Goal: Transaction & Acquisition: Purchase product/service

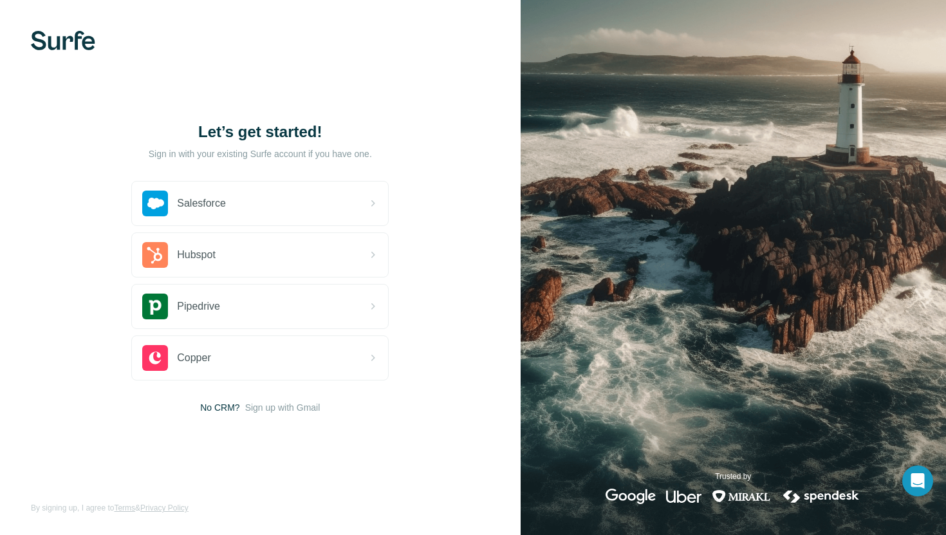
click at [268, 413] on div "Let’s get started! Sign in with your existing Surfe account if you have one. Sa…" at bounding box center [260, 267] width 520 height 535
click at [273, 412] on span "Sign up with Gmail" at bounding box center [282, 407] width 75 height 13
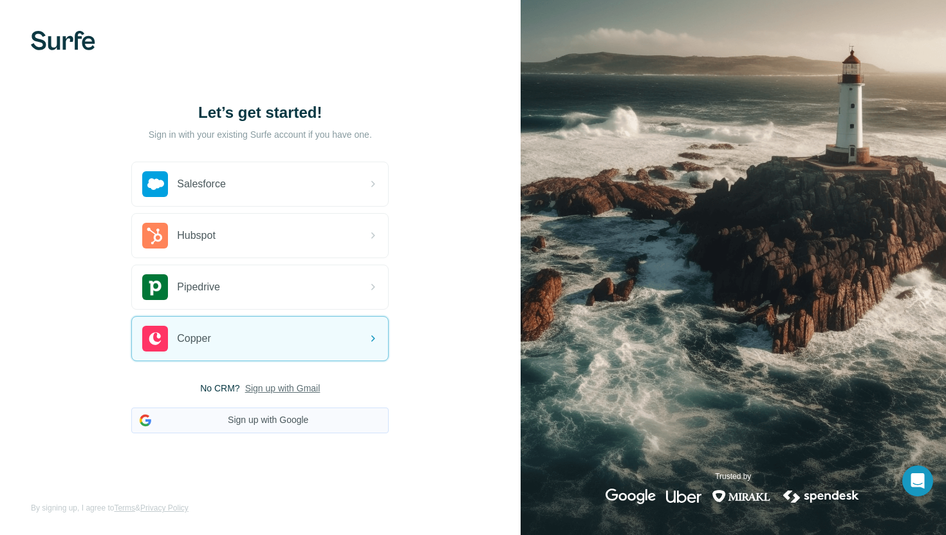
click at [266, 423] on button "Sign up with Google" at bounding box center [259, 420] width 257 height 26
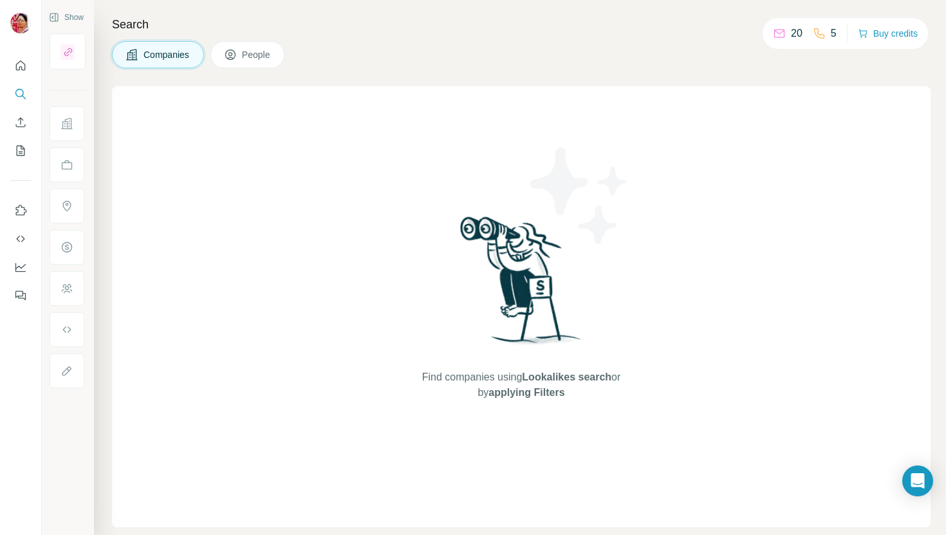
click at [349, 113] on div "Find companies using Lookalikes search or by applying Filters" at bounding box center [521, 306] width 818 height 441
click at [18, 65] on icon "Quick start" at bounding box center [20, 65] width 13 height 13
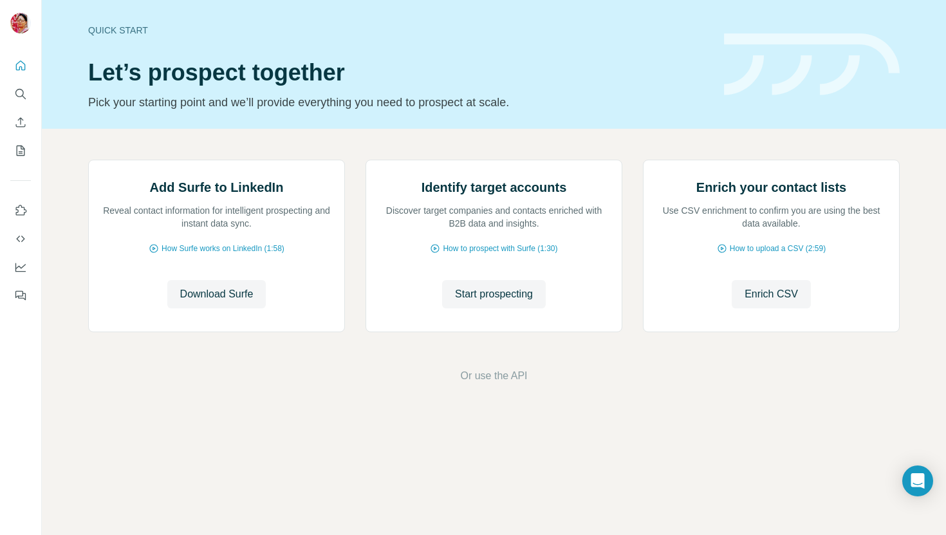
click at [439, 87] on div "Quick start Let’s prospect together Pick your starting point and we’ll provide …" at bounding box center [398, 64] width 620 height 94
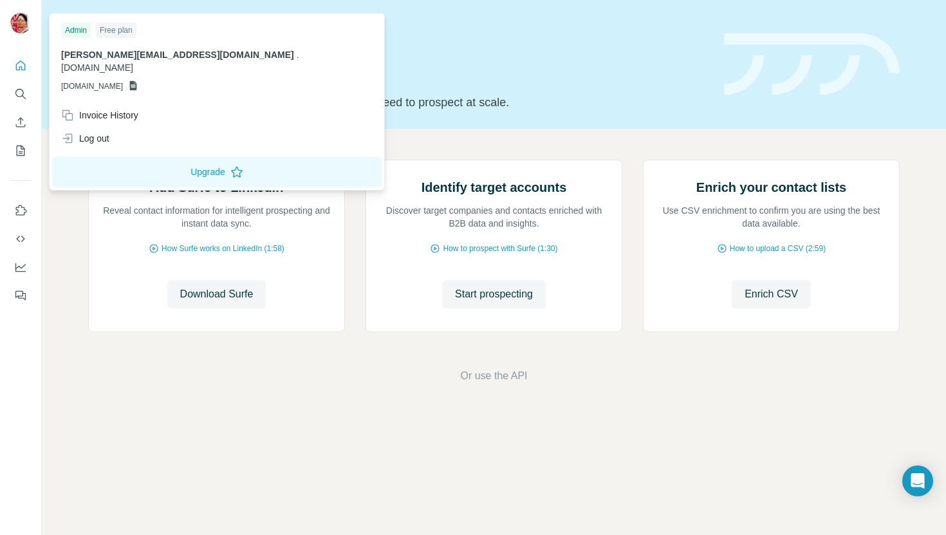
click at [18, 32] on img at bounding box center [20, 23] width 21 height 21
click at [125, 50] on span "[PERSON_NAME][EMAIL_ADDRESS][DOMAIN_NAME]" at bounding box center [177, 55] width 233 height 10
click at [575, 60] on h1 "Let’s prospect together" at bounding box center [398, 73] width 620 height 26
click at [17, 28] on img at bounding box center [20, 23] width 21 height 21
click at [584, 50] on div "Quick start Let’s prospect together Pick your starting point and we’ll provide …" at bounding box center [398, 64] width 620 height 94
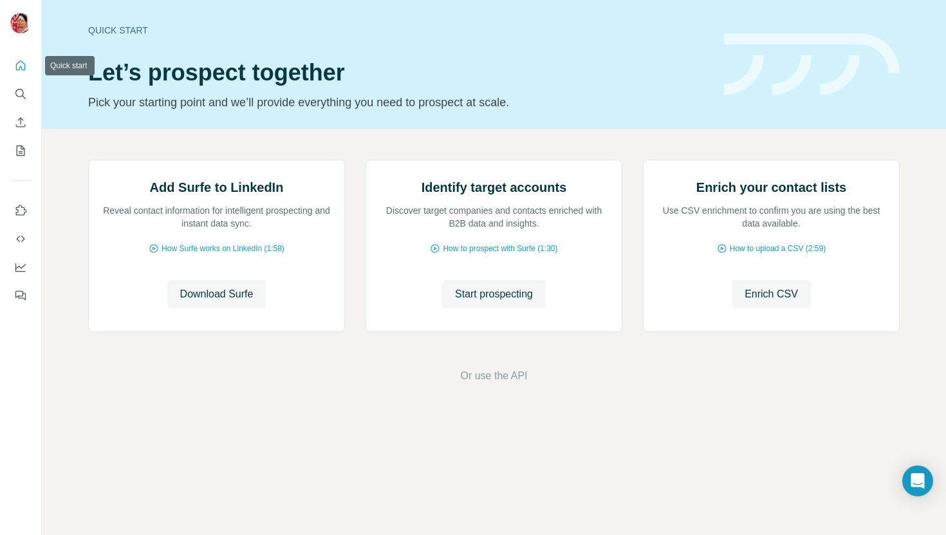
click at [17, 63] on icon "Quick start" at bounding box center [21, 65] width 10 height 10
click at [21, 66] on icon "Quick start" at bounding box center [20, 65] width 13 height 13
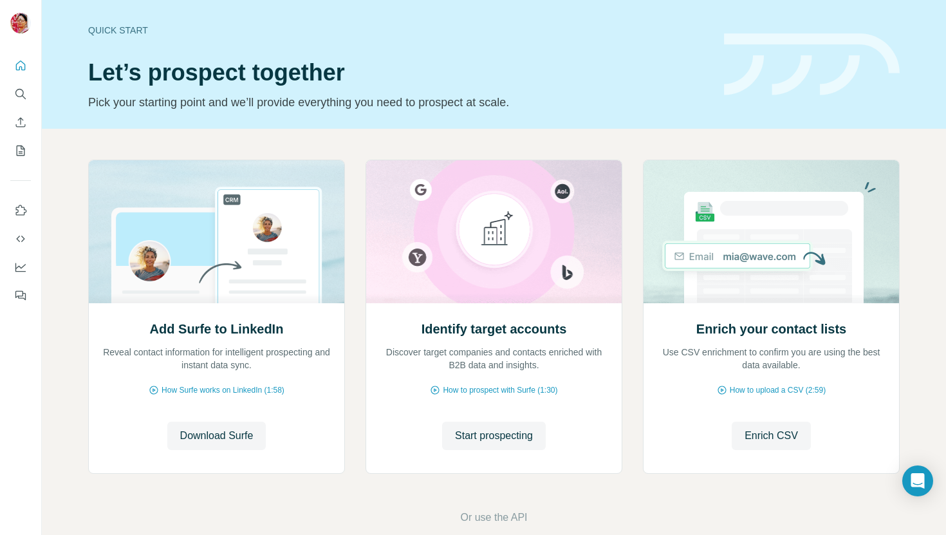
click at [92, 113] on div "Quick start Let’s prospect together Pick your starting point and we’ll provide …" at bounding box center [494, 64] width 904 height 129
click at [253, 437] on span "Download Surfe" at bounding box center [216, 435] width 73 height 15
click at [23, 64] on icon "Quick start" at bounding box center [20, 65] width 13 height 13
click at [22, 66] on icon "Quick start" at bounding box center [20, 65] width 13 height 13
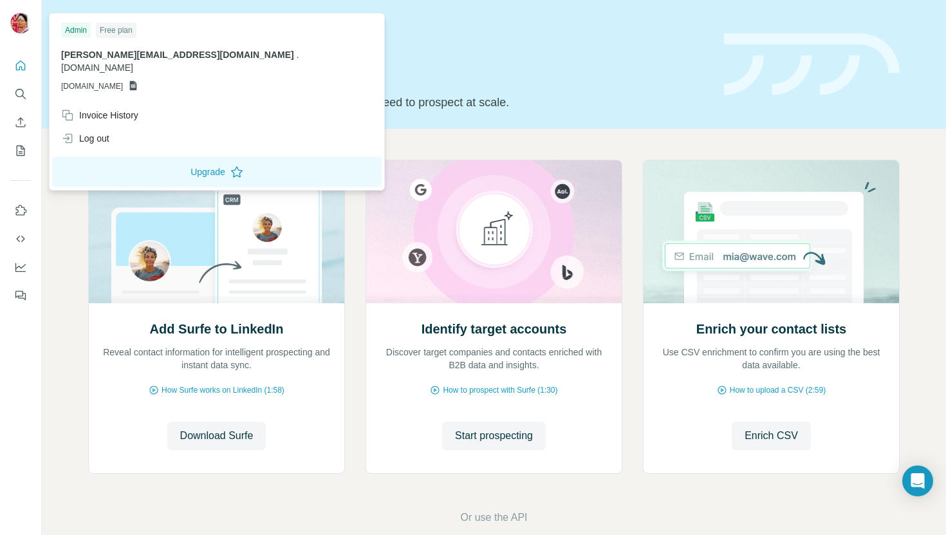
click at [15, 22] on img at bounding box center [20, 23] width 21 height 21
click at [139, 158] on button "Upgrade" at bounding box center [216, 171] width 329 height 31
click at [112, 32] on div "Free plan" at bounding box center [116, 30] width 41 height 15
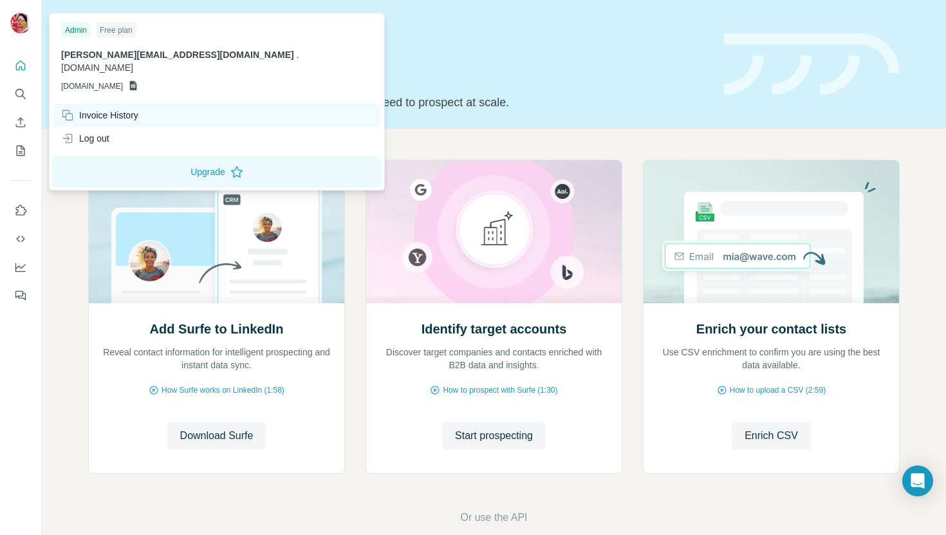
click at [109, 104] on div "Invoice History" at bounding box center [216, 115] width 327 height 23
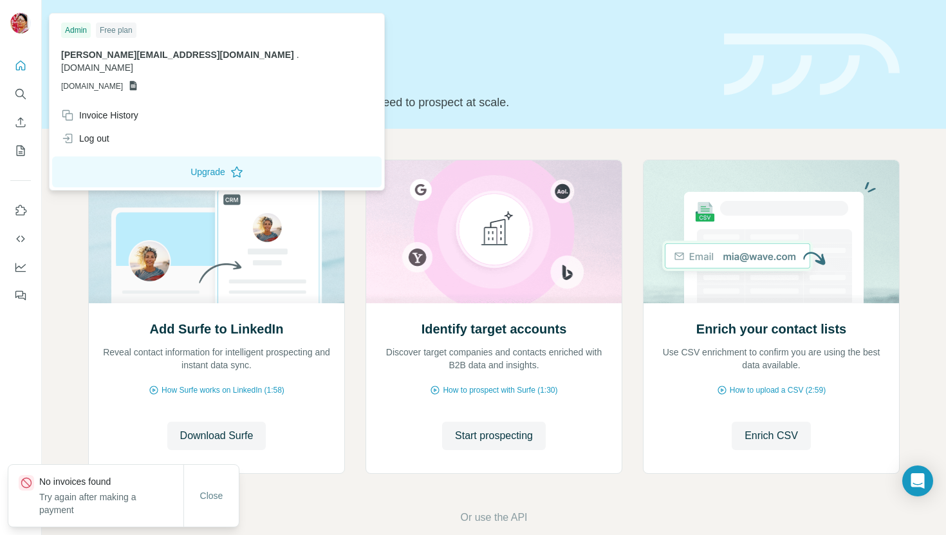
click at [83, 32] on div "Admin" at bounding box center [76, 30] width 30 height 15
click at [133, 62] on span "[DOMAIN_NAME]" at bounding box center [97, 67] width 72 height 10
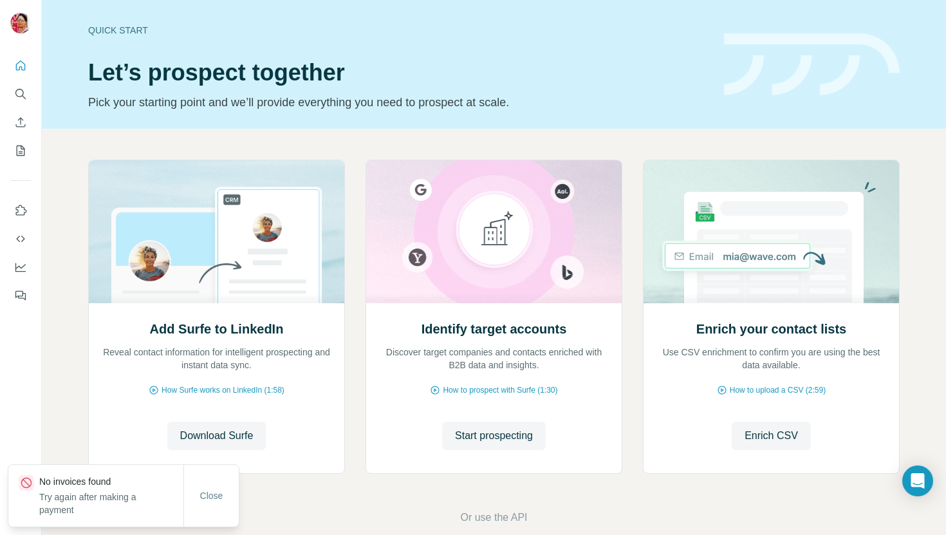
click at [346, 69] on h1 "Let’s prospect together" at bounding box center [398, 73] width 620 height 26
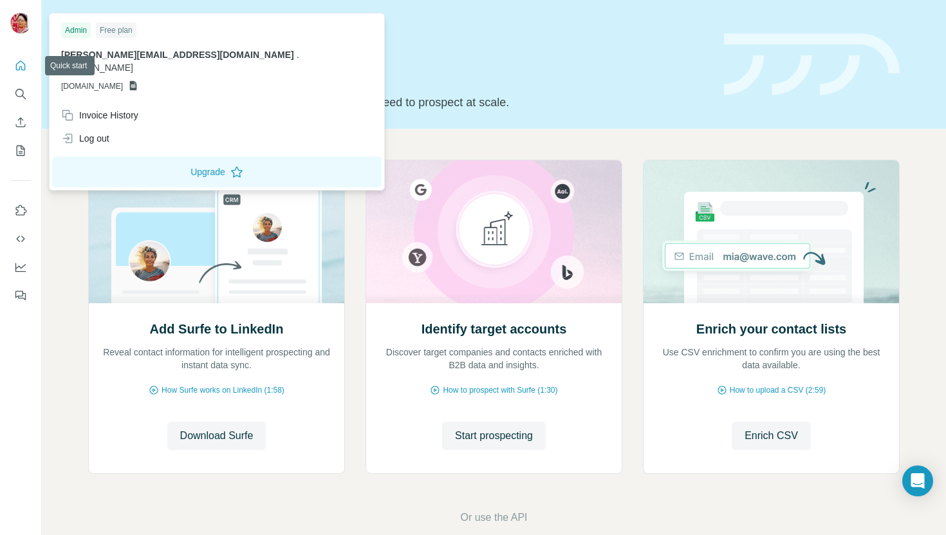
click at [21, 29] on img at bounding box center [20, 23] width 21 height 21
click at [19, 270] on icon "Dashboard" at bounding box center [20, 267] width 13 height 13
click at [179, 160] on button "Upgrade" at bounding box center [216, 171] width 329 height 31
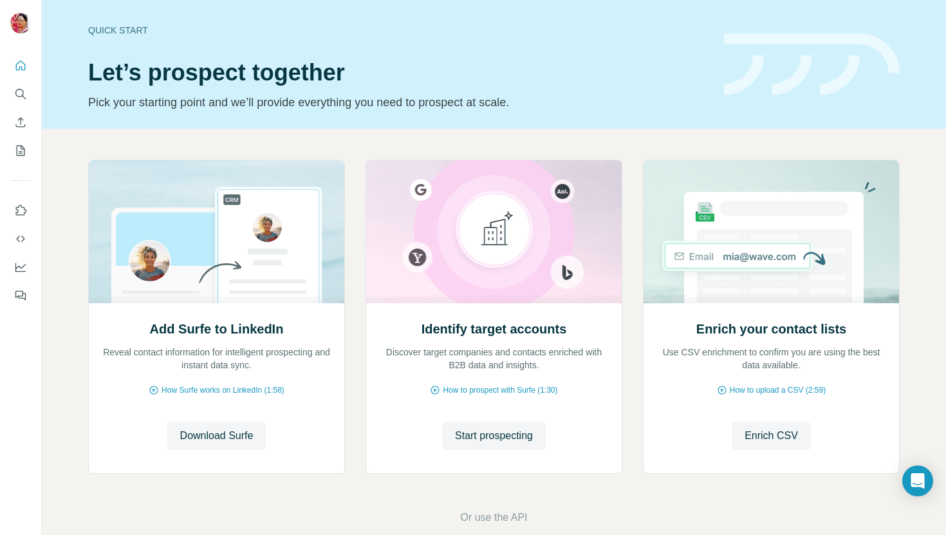
click at [275, 122] on div "Quick start Let’s prospect together Pick your starting point and we’ll provide …" at bounding box center [494, 64] width 904 height 129
click at [14, 275] on button "Dashboard" at bounding box center [20, 266] width 21 height 23
click at [16, 33] on div at bounding box center [20, 24] width 21 height 23
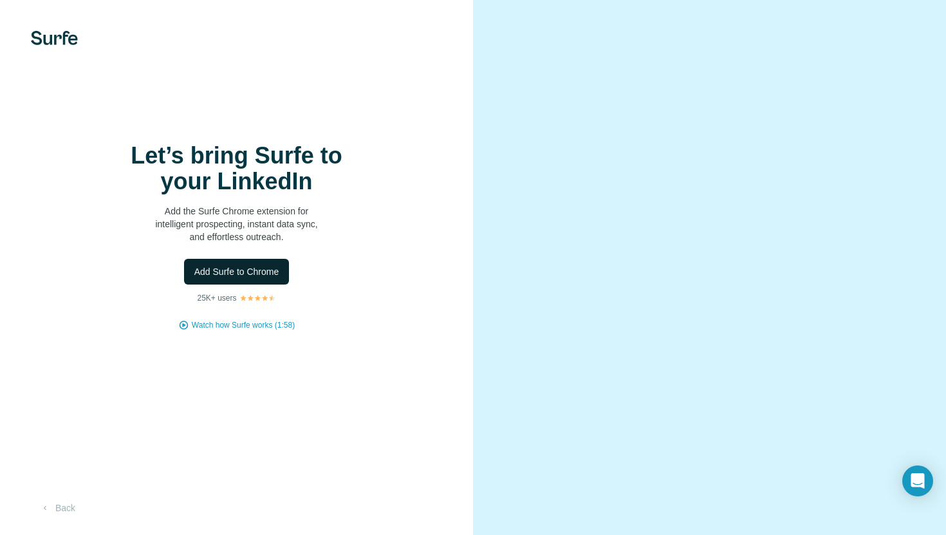
click at [268, 275] on span "Add Surfe to Chrome" at bounding box center [236, 271] width 85 height 13
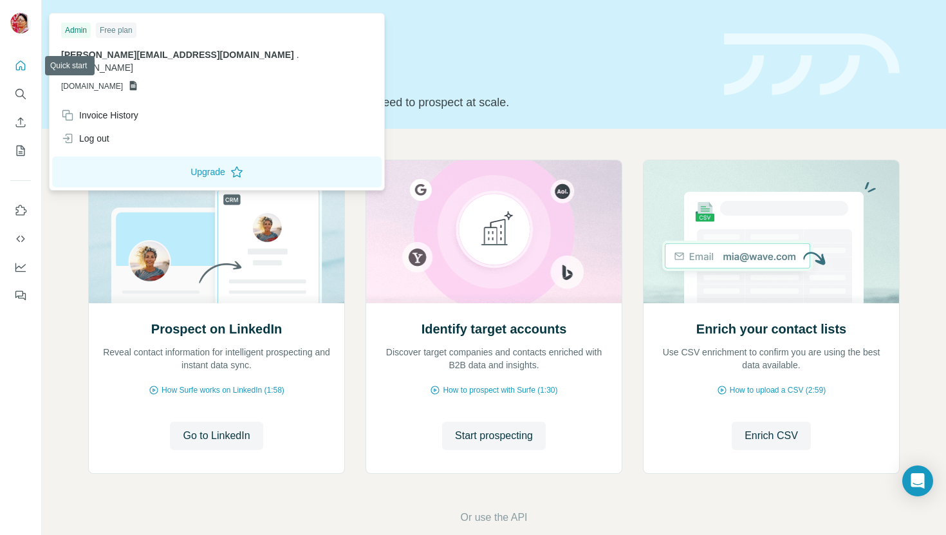
click at [25, 30] on img at bounding box center [20, 23] width 21 height 21
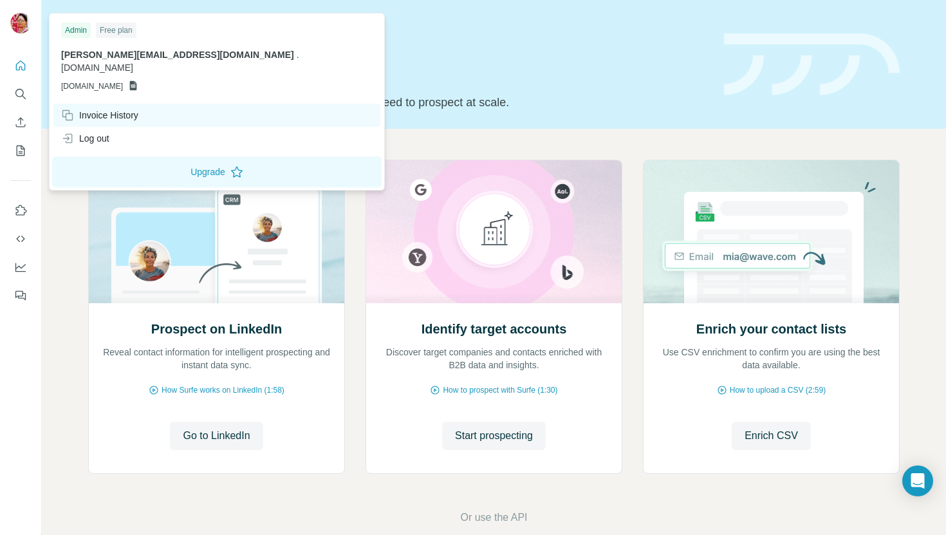
click at [93, 109] on div "Invoice History" at bounding box center [99, 115] width 77 height 13
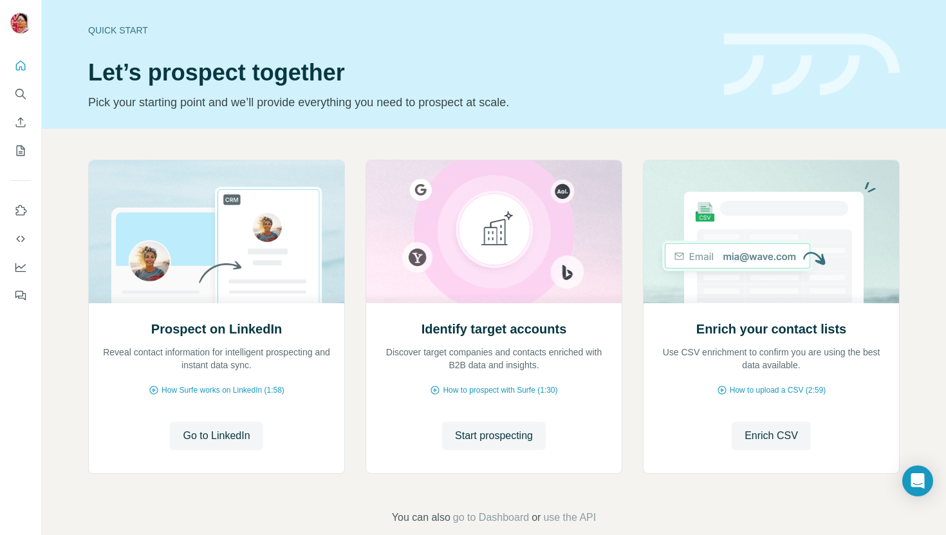
scroll to position [21, 0]
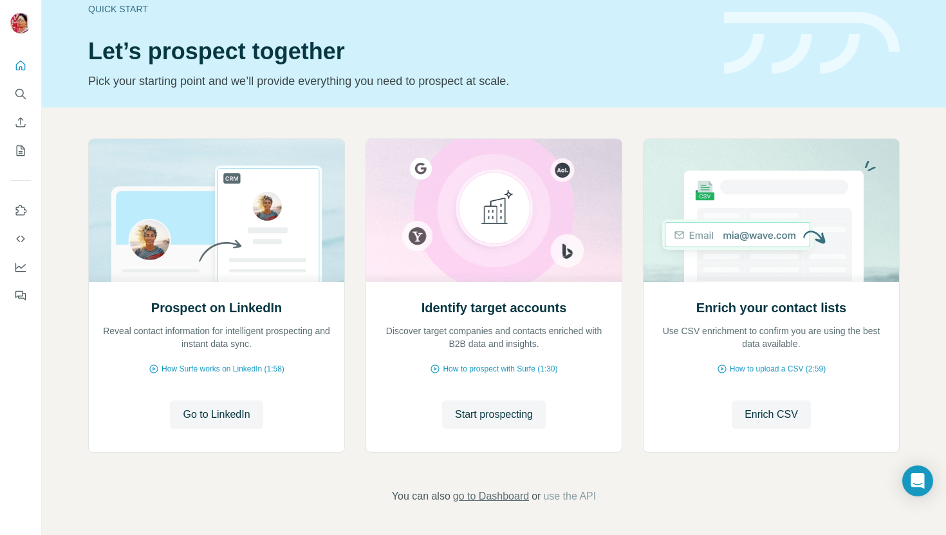
click at [490, 497] on span "go to Dashboard" at bounding box center [491, 495] width 76 height 15
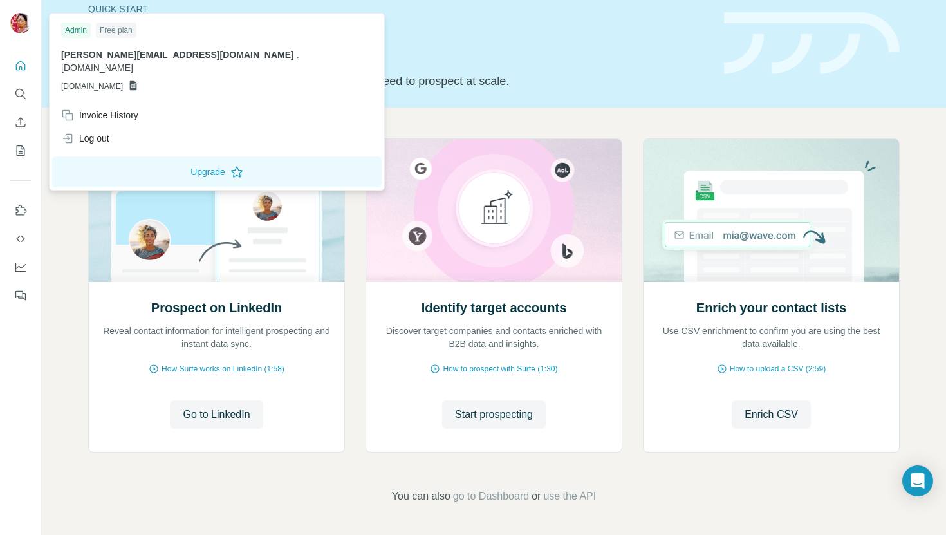
click at [17, 30] on img at bounding box center [20, 23] width 21 height 21
click at [122, 53] on span "[PERSON_NAME][EMAIL_ADDRESS][DOMAIN_NAME]" at bounding box center [177, 55] width 233 height 10
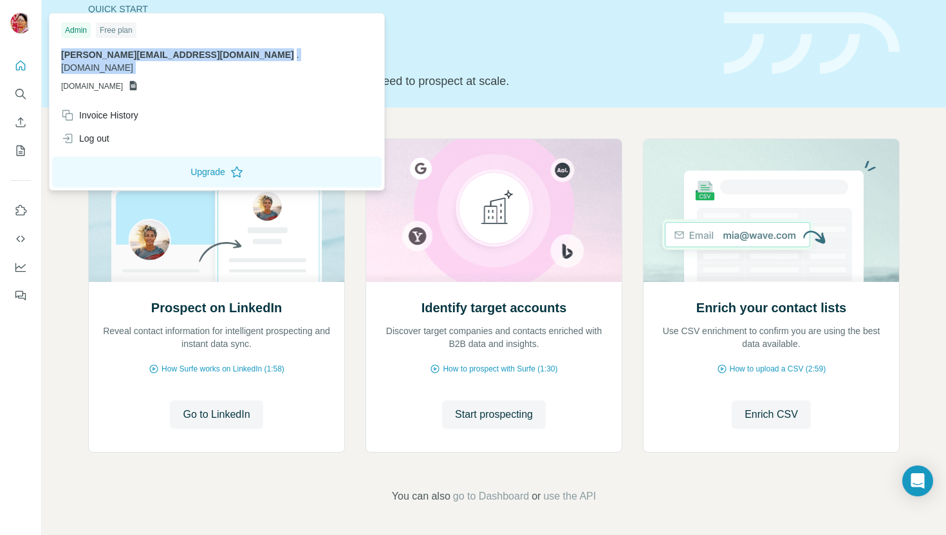
click at [176, 37] on div "Admin Free plan" at bounding box center [216, 30] width 311 height 15
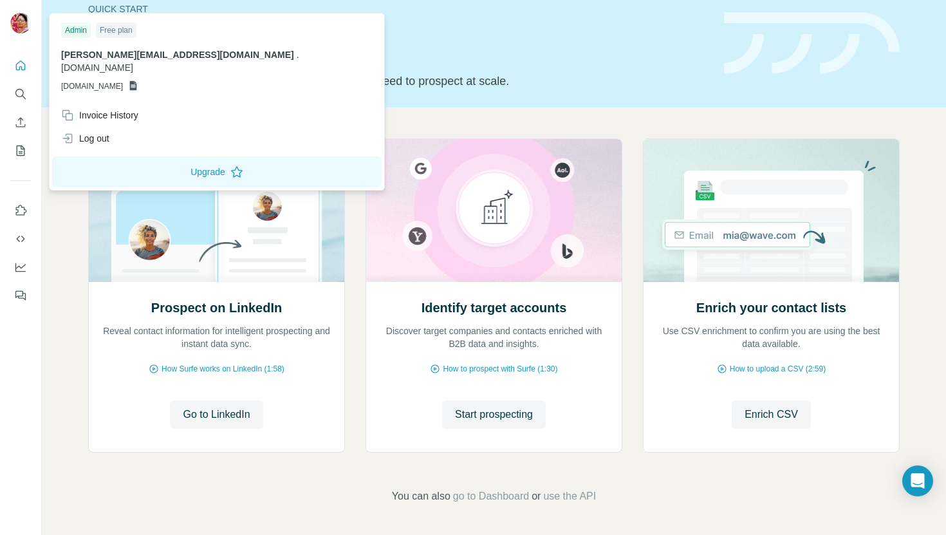
click at [123, 80] on span "[DOMAIN_NAME]" at bounding box center [92, 86] width 62 height 12
click at [159, 81] on div "Admin Free plan lalitha@jagritiyatra.com . jagritiyatra.com GSHEETSJAGRITIYATRA…" at bounding box center [216, 59] width 329 height 87
click at [24, 70] on icon "Quick start" at bounding box center [20, 65] width 13 height 13
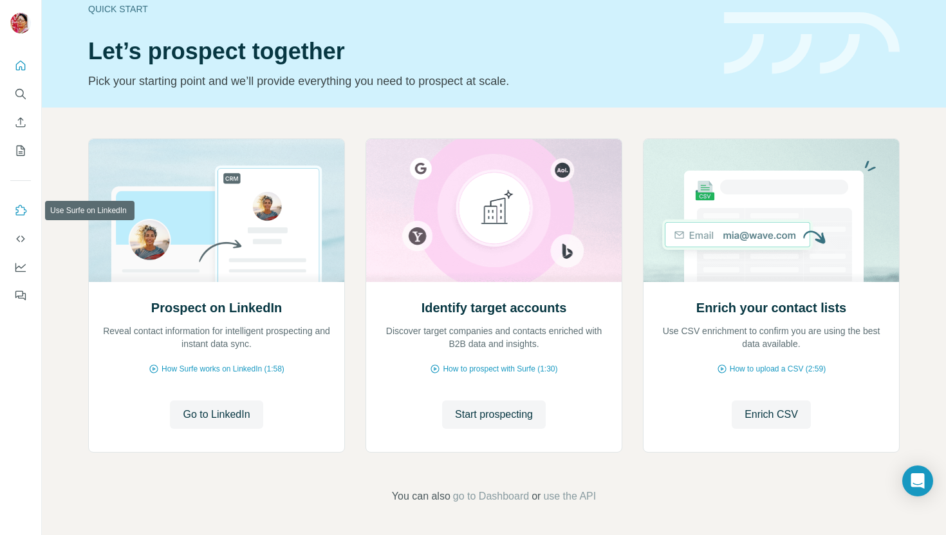
click at [20, 212] on icon "Use Surfe on LinkedIn" at bounding box center [20, 210] width 13 height 13
click at [22, 265] on icon "Dashboard" at bounding box center [20, 267] width 13 height 13
click at [15, 148] on icon "My lists" at bounding box center [20, 150] width 13 height 13
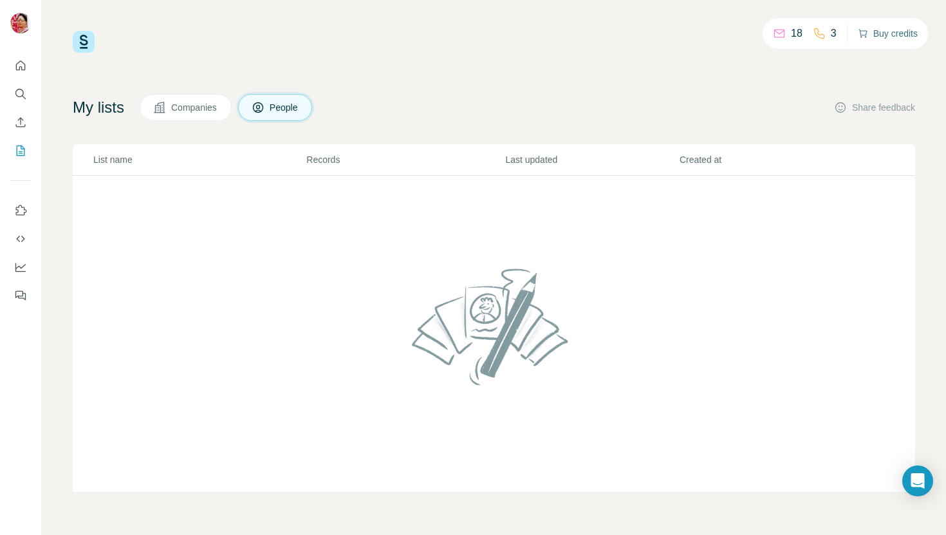
click at [888, 31] on button "Buy credits" at bounding box center [888, 33] width 60 height 18
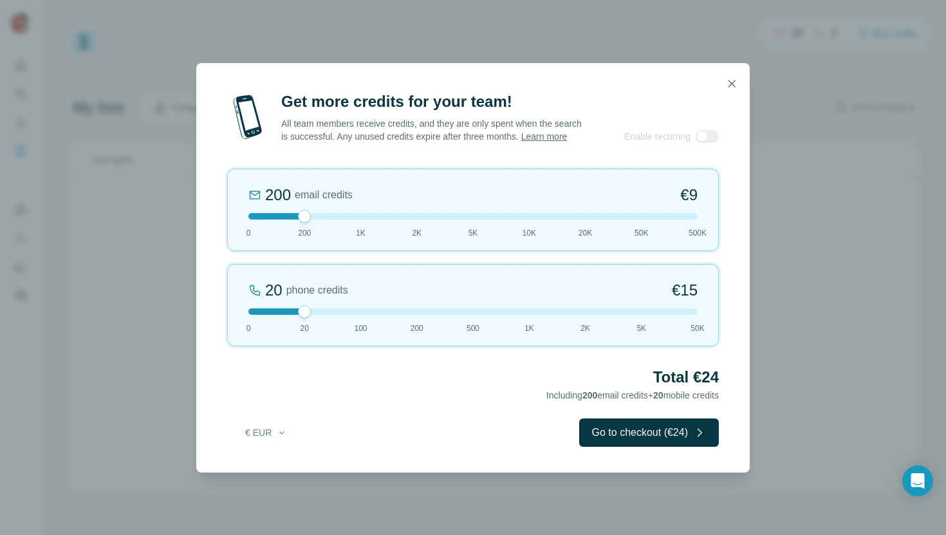
click at [301, 223] on div at bounding box center [304, 216] width 13 height 13
click at [309, 324] on div "20 phone credits €15 0 20 100 200 500 1K 2K 5K 50K" at bounding box center [472, 305] width 491 height 82
click at [260, 443] on button "€ EUR" at bounding box center [266, 432] width 60 height 23
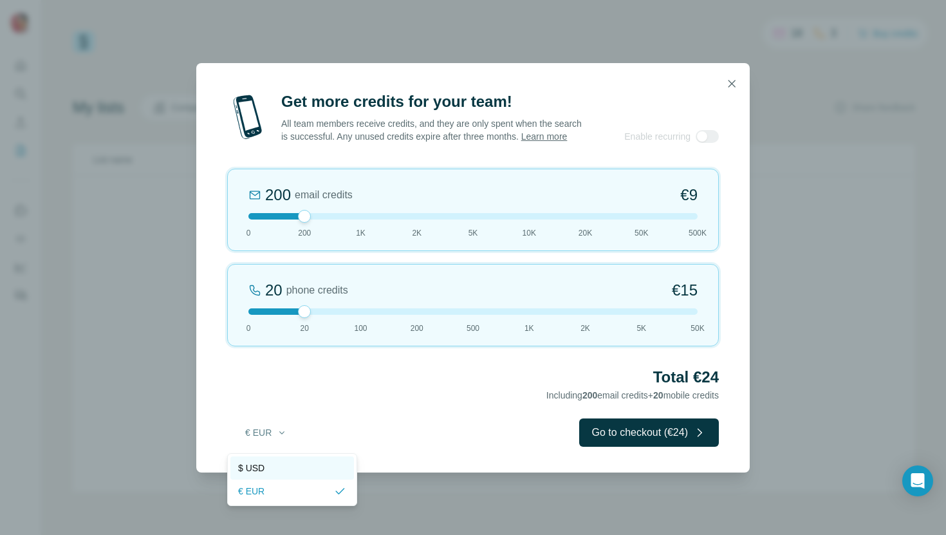
click at [266, 464] on div "$ USD" at bounding box center [292, 467] width 108 height 13
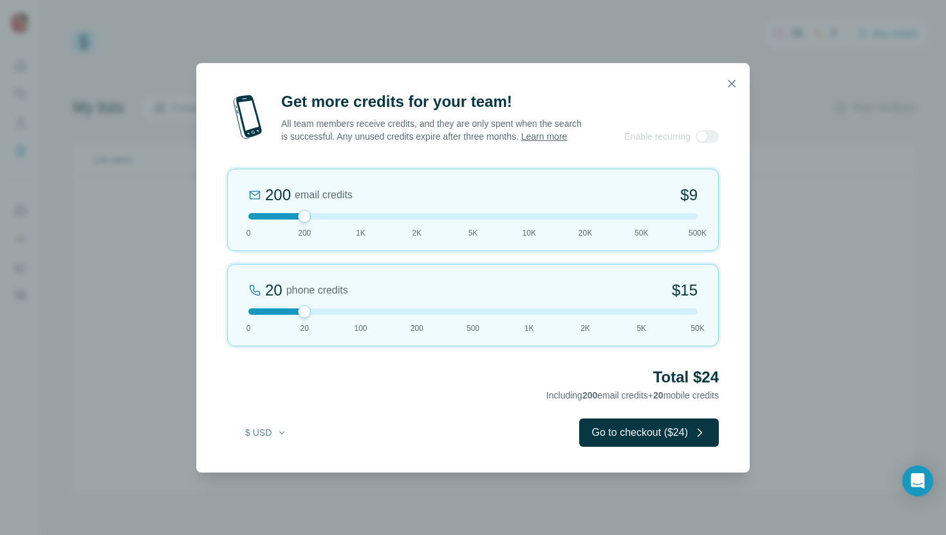
click at [402, 403] on div "Total $24 Including 200 email credits + 20 mobile credits" at bounding box center [472, 385] width 491 height 36
click at [603, 433] on button "Go to checkout ($24)" at bounding box center [649, 432] width 140 height 28
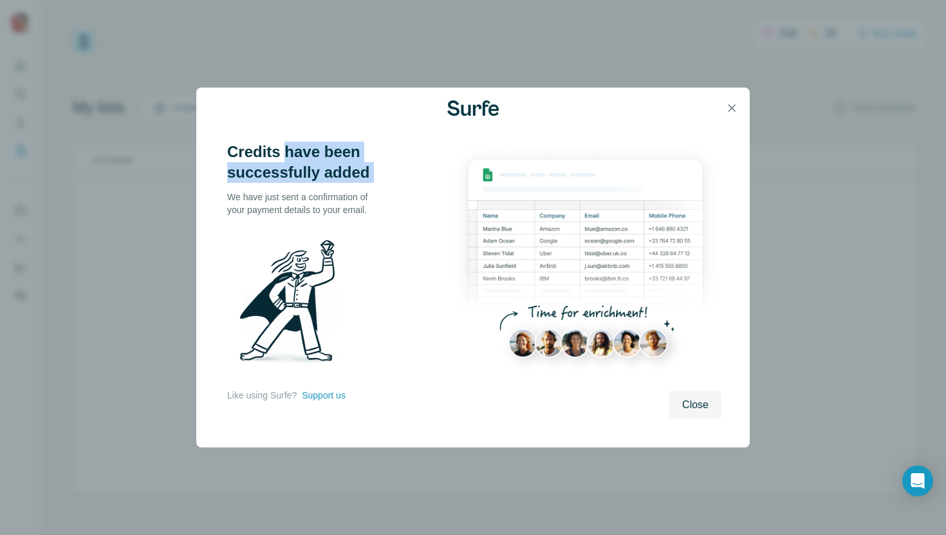
drag, startPoint x: 371, startPoint y: 190, endPoint x: 289, endPoint y: 161, distance: 87.3
click at [289, 161] on div "Credits have been successfully added We have just sent a confirmation of your p…" at bounding box center [304, 272] width 154 height 260
click at [289, 161] on h3 "Credits have been successfully added" at bounding box center [304, 162] width 154 height 41
click at [344, 199] on p "We have just sent a confirmation of your payment details to your email." at bounding box center [304, 203] width 154 height 26
click at [406, 245] on div "Credits have been successfully added We have just sent a confirmation of your p…" at bounding box center [338, 280] width 223 height 277
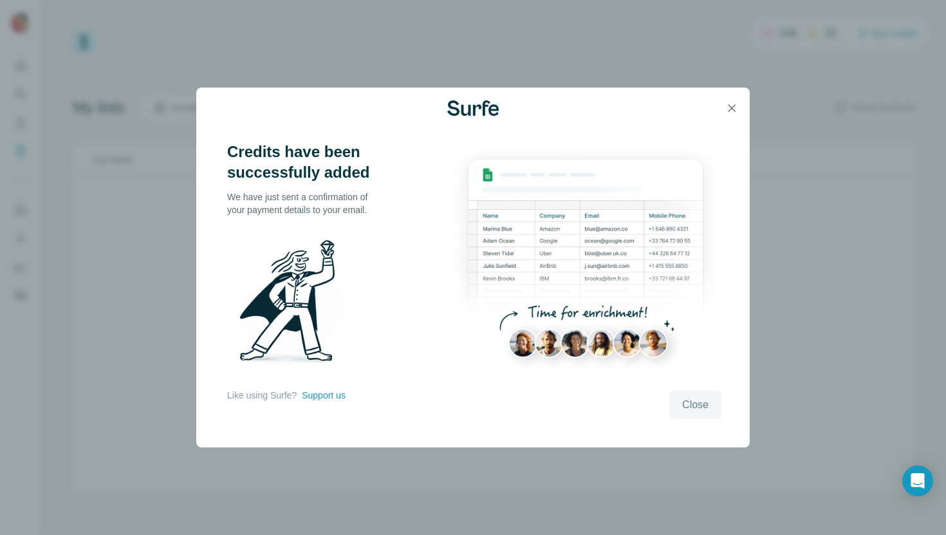
click at [704, 401] on span "Close" at bounding box center [695, 404] width 26 height 15
